Goal: Feedback & Contribution: Contribute content

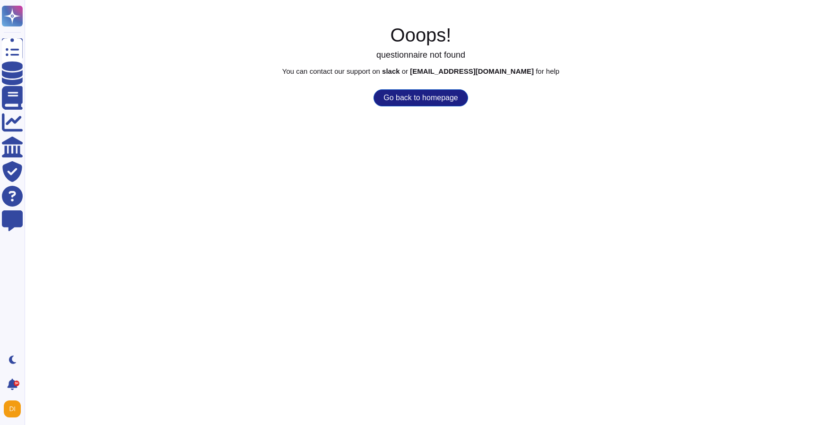
click at [446, 98] on button "Go back to homepage" at bounding box center [420, 97] width 94 height 17
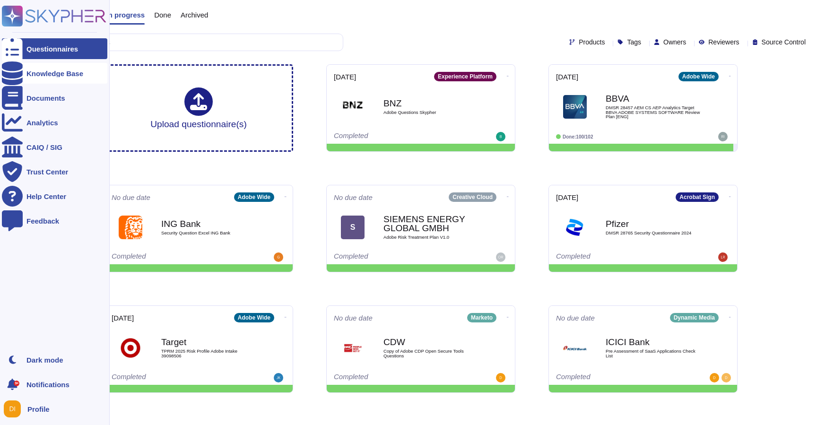
click at [62, 73] on div "Knowledge Base" at bounding box center [54, 73] width 57 height 7
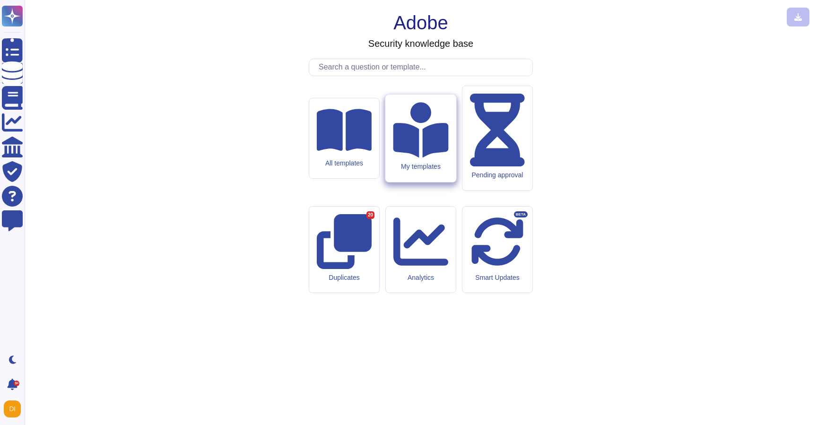
click at [423, 157] on icon at bounding box center [420, 129] width 55 height 55
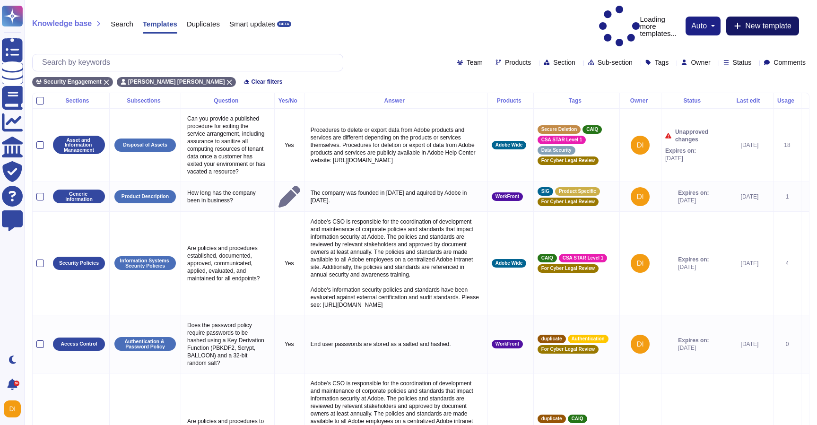
click at [765, 22] on span "New template" at bounding box center [768, 26] width 46 height 8
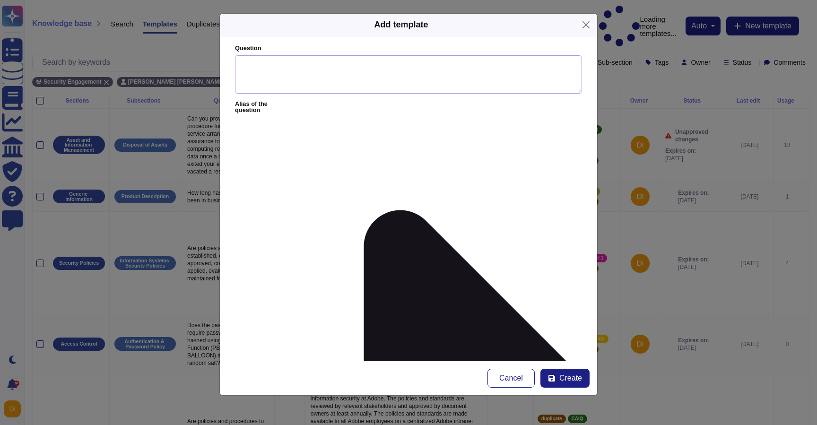
click at [351, 75] on textarea "Question" at bounding box center [408, 74] width 347 height 39
click at [339, 68] on textarea "Question" at bounding box center [408, 74] width 347 height 39
paste textarea "The tool integrates with other Adobe products like Firefly, Workfront, and Expe…"
type textarea "The tool integrates with other Adobe products like Firefly, Workfront, and Expe…"
paste textarea "What is App Builder?"
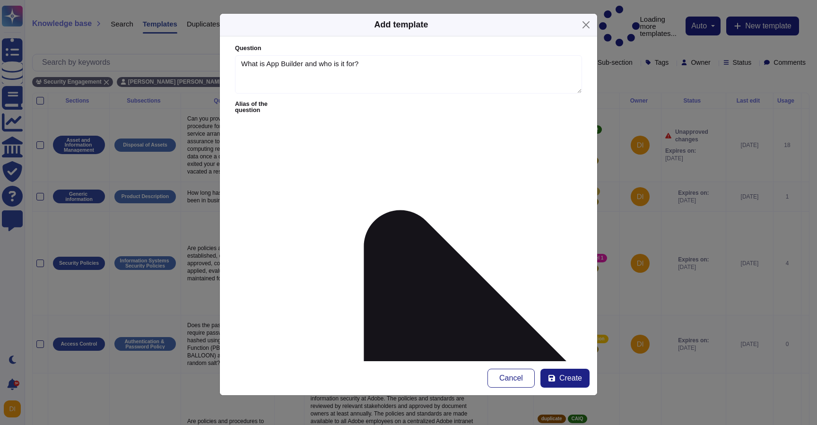
type textarea "What is App Builder and who is it for?"
paste textarea "App Builder is an Adobe development framework that helps enterprise developers …"
type textarea "App Builder is an Adobe development framework that helps enterprise developers …"
click at [338, 72] on textarea "Question" at bounding box center [408, 74] width 347 height 39
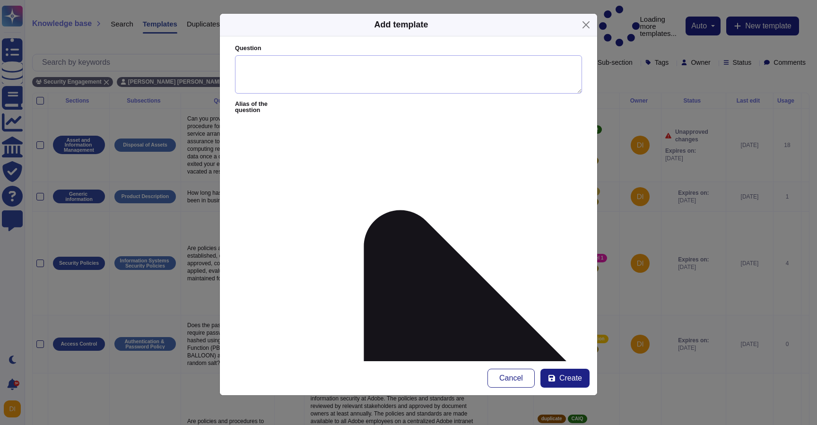
type textarea "W"
type textarea "What is AppBuilder and who is it for?"
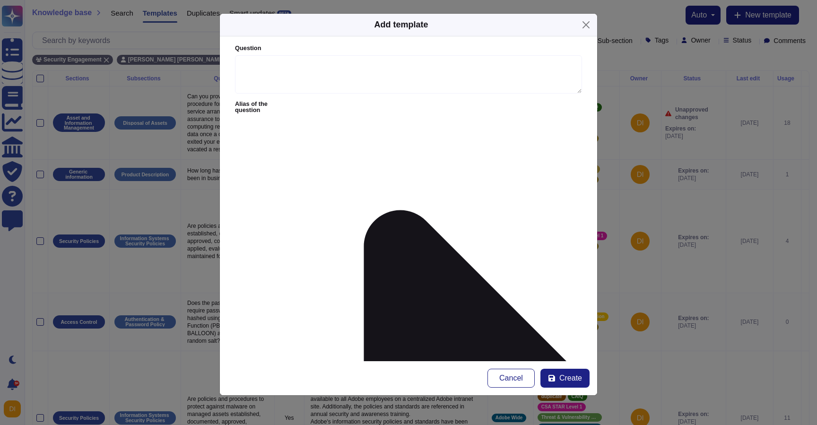
click at [313, 52] on div "Question" at bounding box center [408, 69] width 347 height 50
drag, startPoint x: 368, startPoint y: 84, endPoint x: 310, endPoint y: 109, distance: 63.5
click at [310, 109] on form "Question Alias of the question Answer Yes/No Yes No N/A More Yes/No options Pro…" at bounding box center [408, 198] width 377 height 325
click at [494, 387] on button "Cancel" at bounding box center [510, 378] width 47 height 19
